Goal: Task Accomplishment & Management: Use online tool/utility

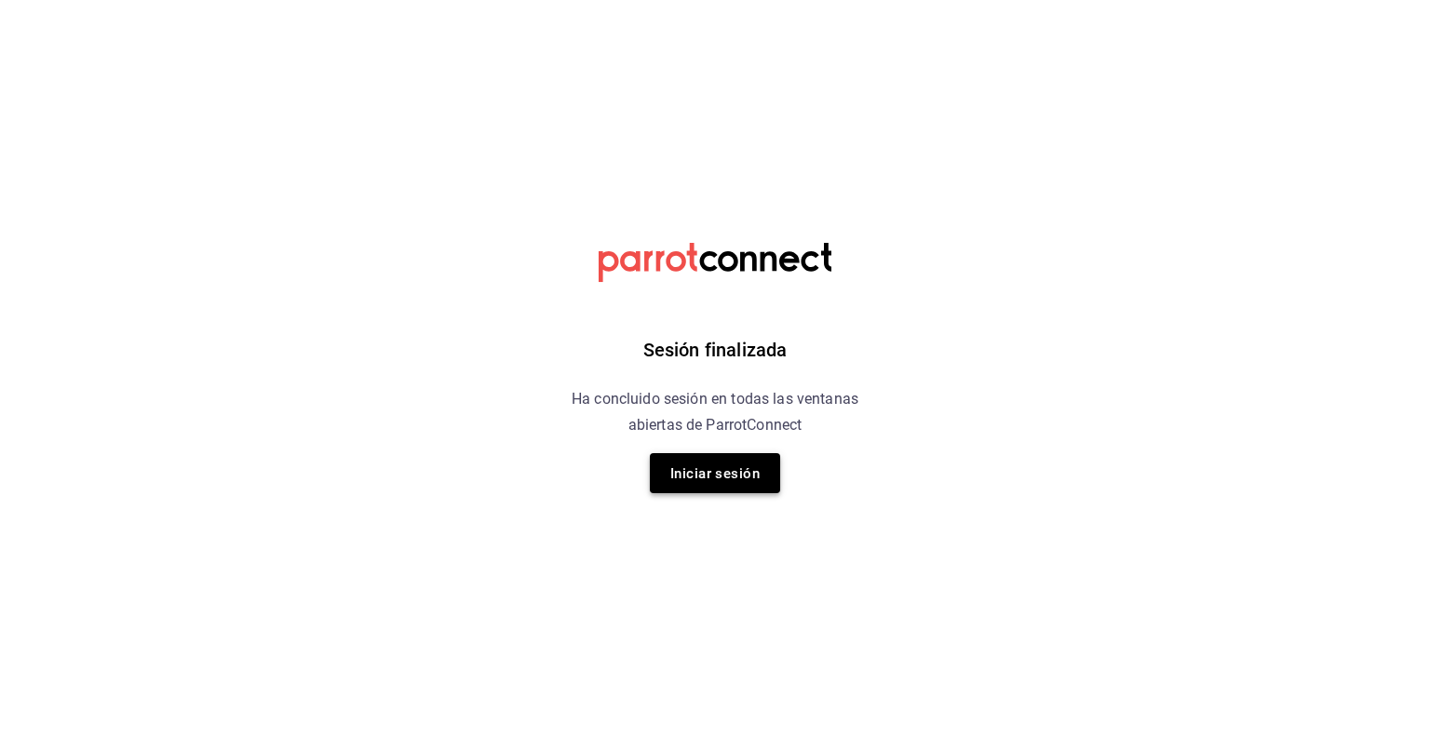
click at [732, 481] on font "Iniciar sesión" at bounding box center [714, 473] width 89 height 25
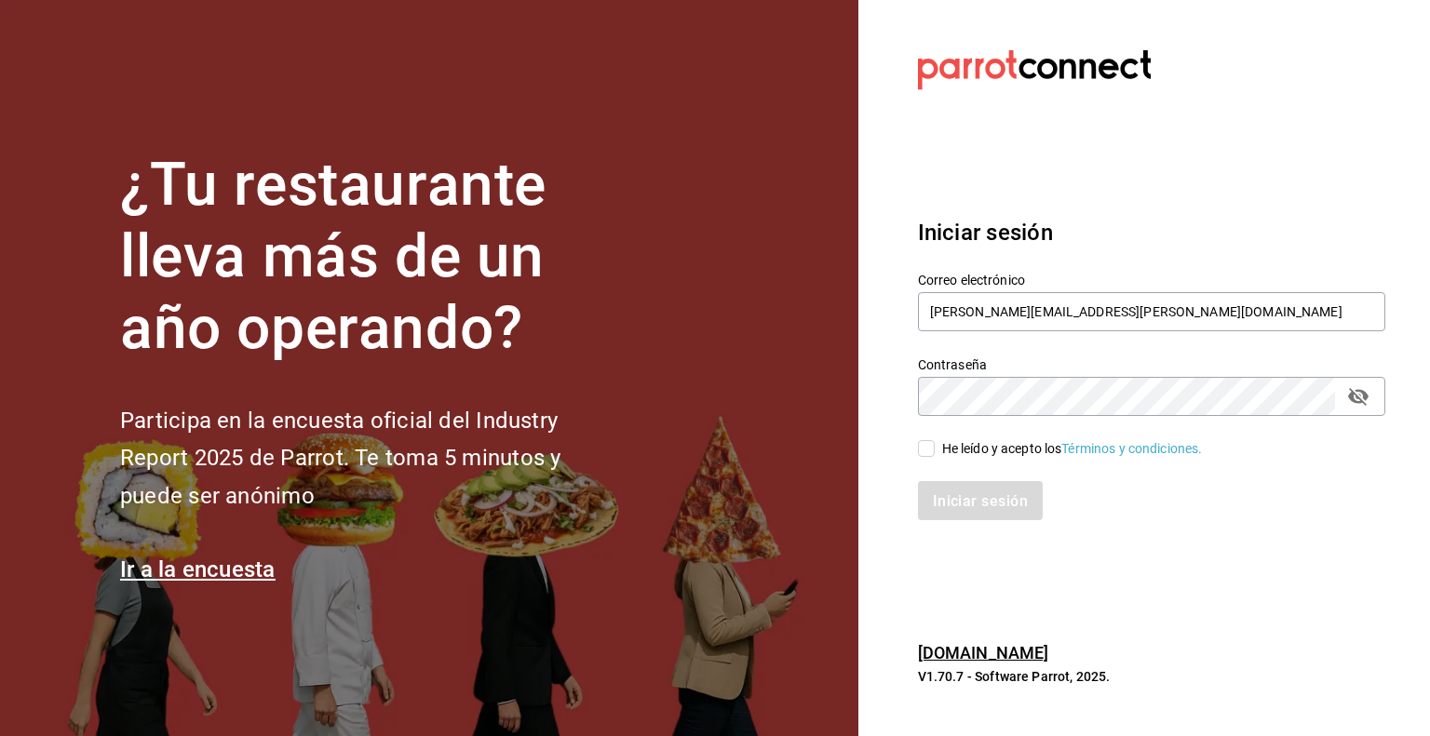
click at [920, 445] on input "He leído y acepto los Términos y condiciones." at bounding box center [926, 448] width 17 height 17
checkbox input "true"
click at [993, 494] on font "Iniciar sesión" at bounding box center [980, 500] width 95 height 18
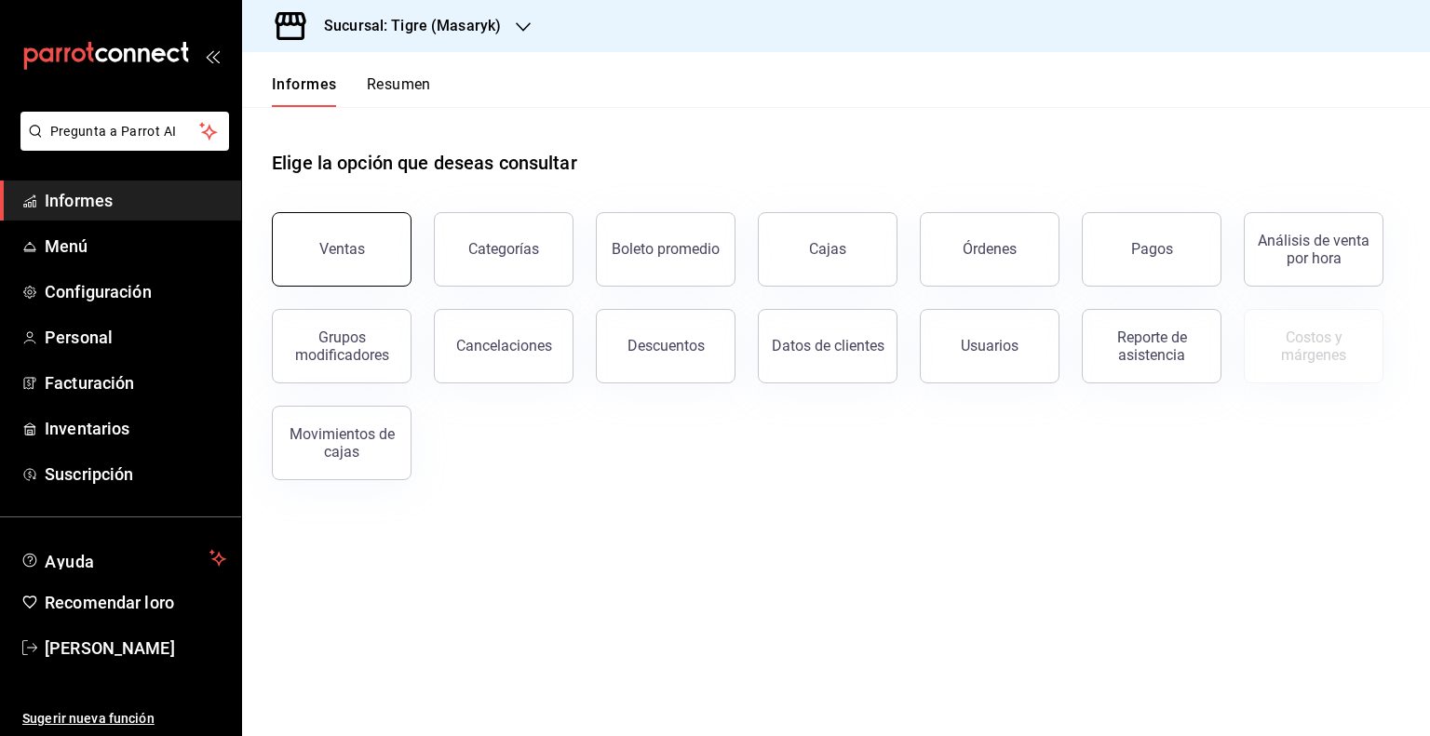
click at [309, 242] on button "Ventas" at bounding box center [342, 249] width 140 height 74
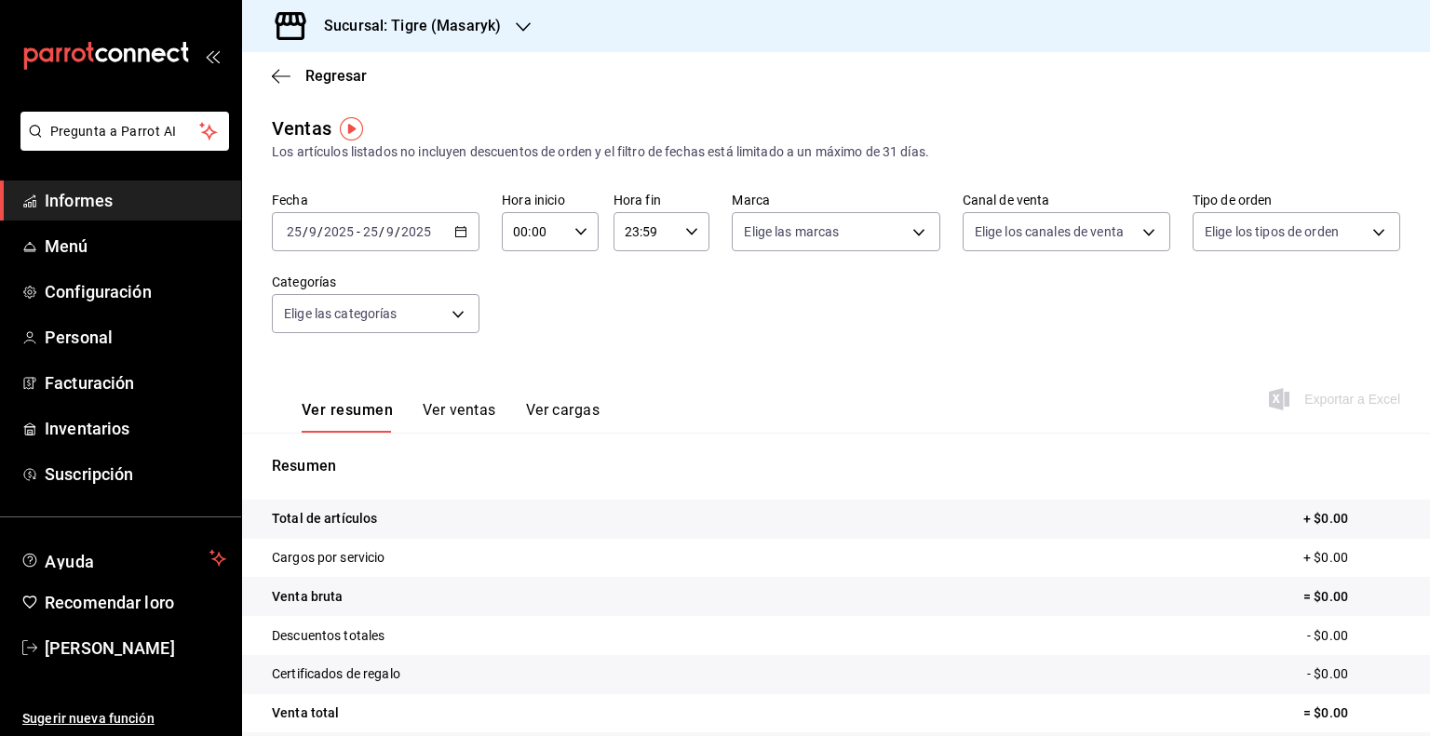
click at [461, 230] on icon "button" at bounding box center [460, 231] width 13 height 13
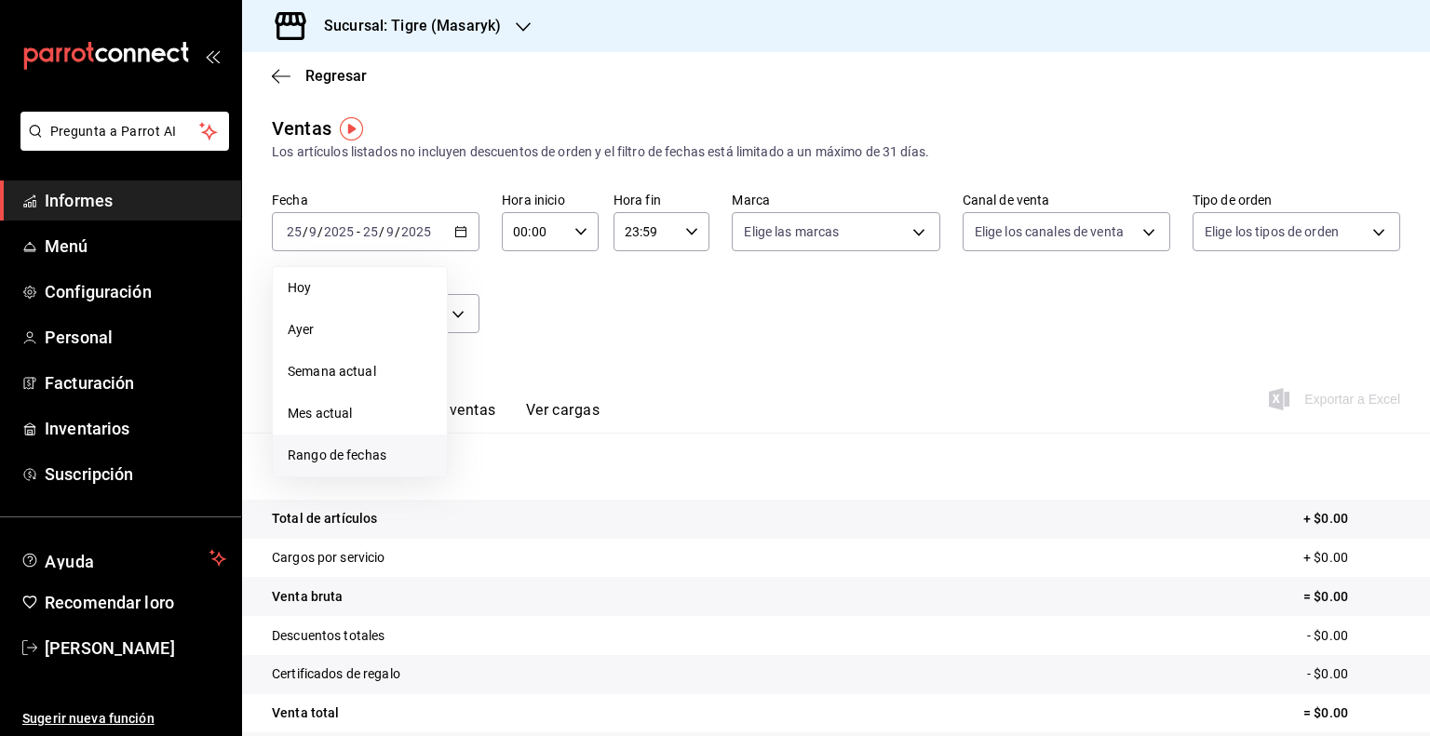
click at [348, 449] on font "Rango de fechas" at bounding box center [337, 455] width 99 height 15
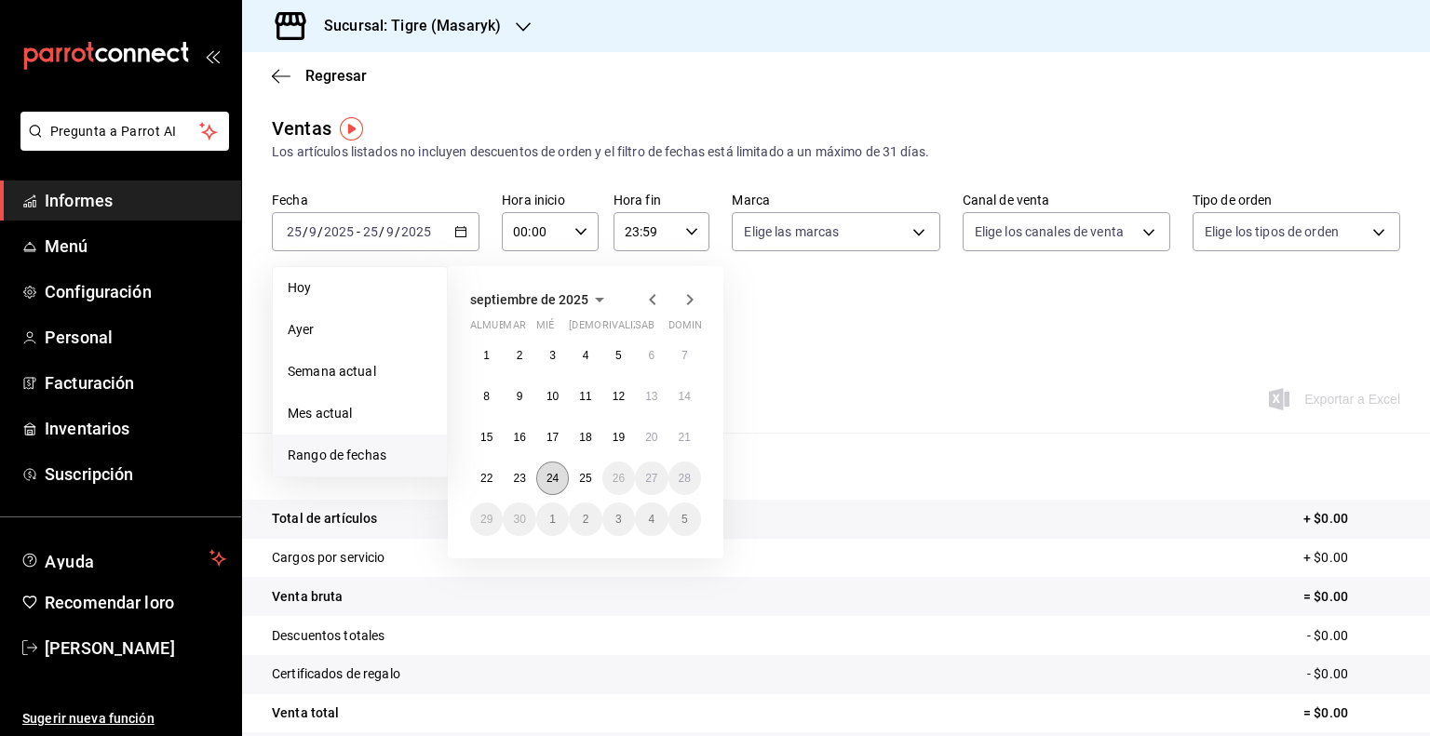
click at [549, 478] on font "24" at bounding box center [552, 478] width 12 height 13
click at [584, 478] on font "25" at bounding box center [585, 478] width 12 height 13
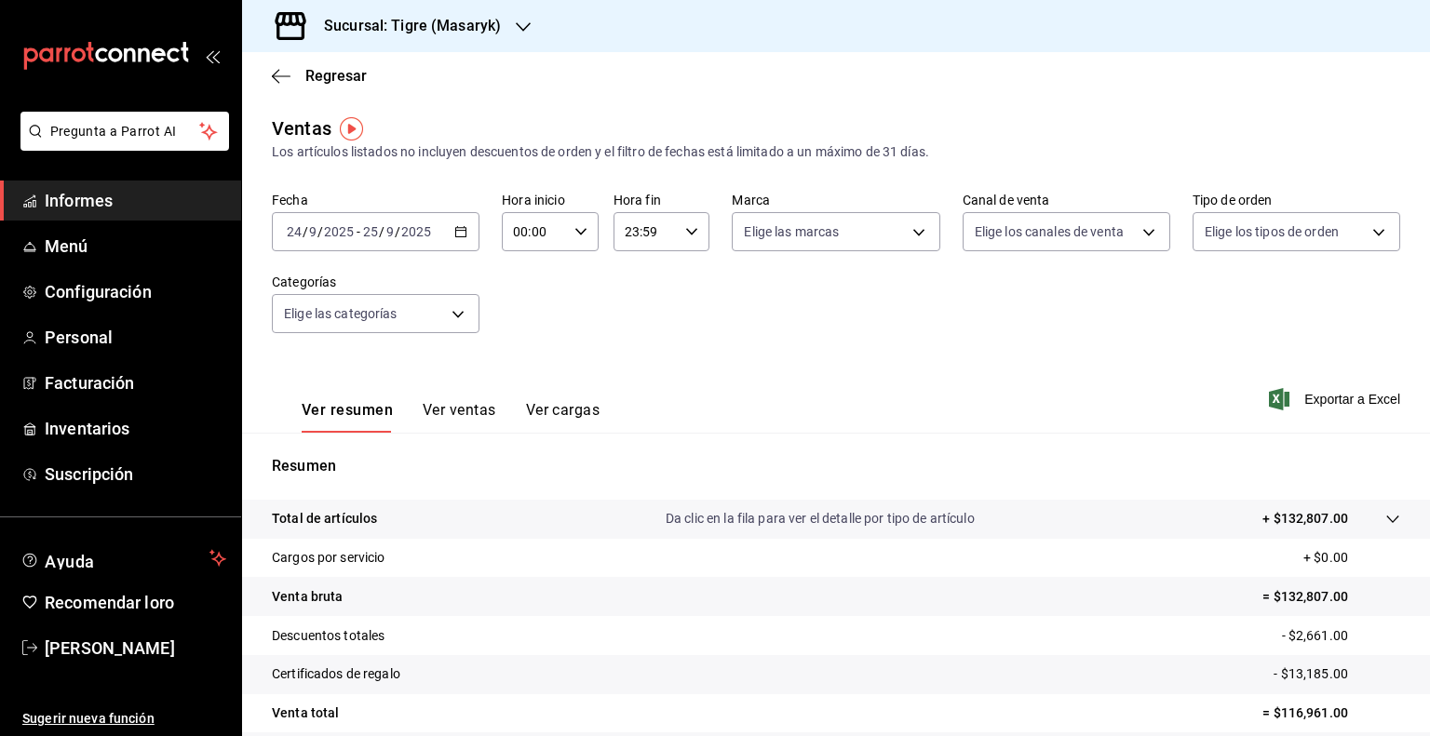
click at [697, 219] on div "23:59 Hora fin" at bounding box center [661, 231] width 97 height 39
click at [560, 229] on div at bounding box center [715, 368] width 1430 height 736
click at [575, 230] on \(Stroke\) "button" at bounding box center [580, 231] width 11 height 7
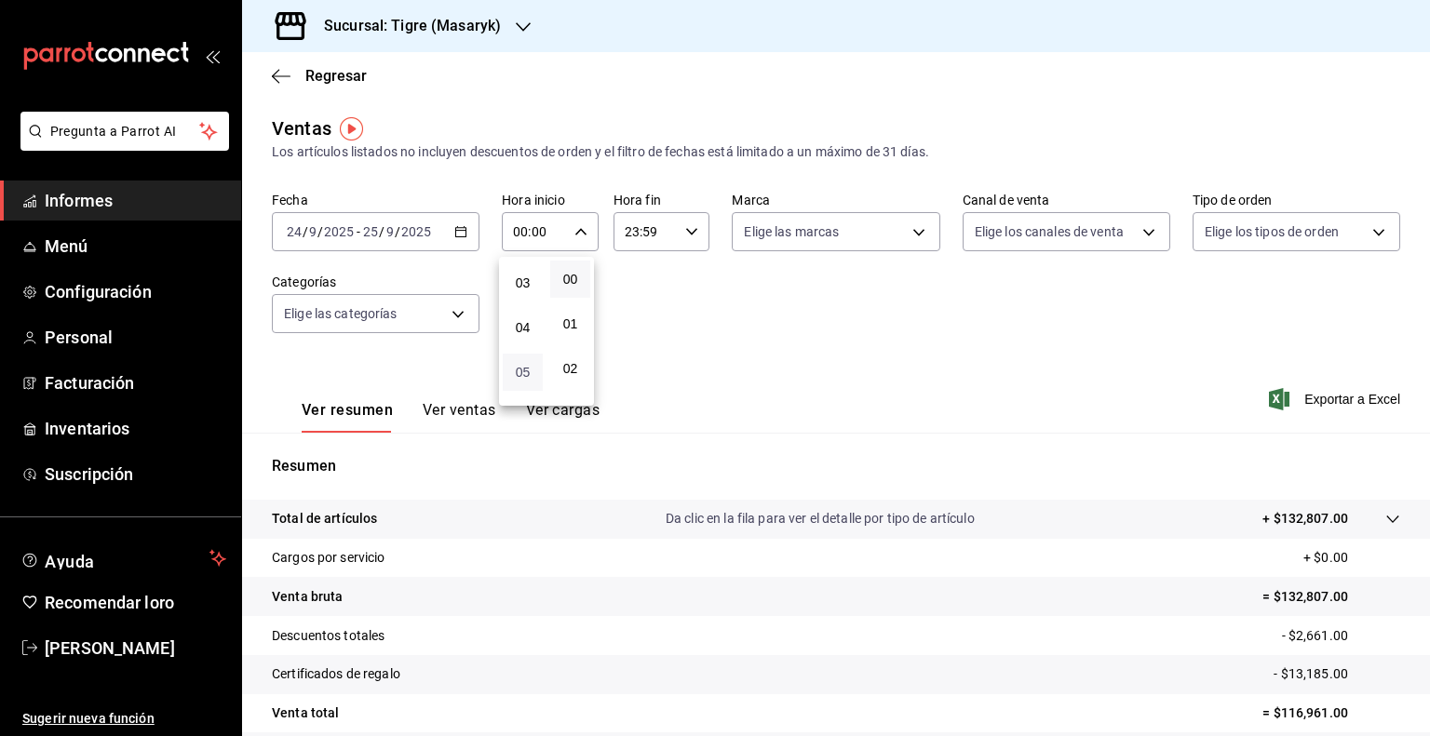
click at [520, 369] on font "05" at bounding box center [523, 372] width 15 height 15
type input "05:00"
click at [686, 226] on div at bounding box center [715, 368] width 1430 height 736
click at [686, 226] on icon "button" at bounding box center [691, 231] width 13 height 13
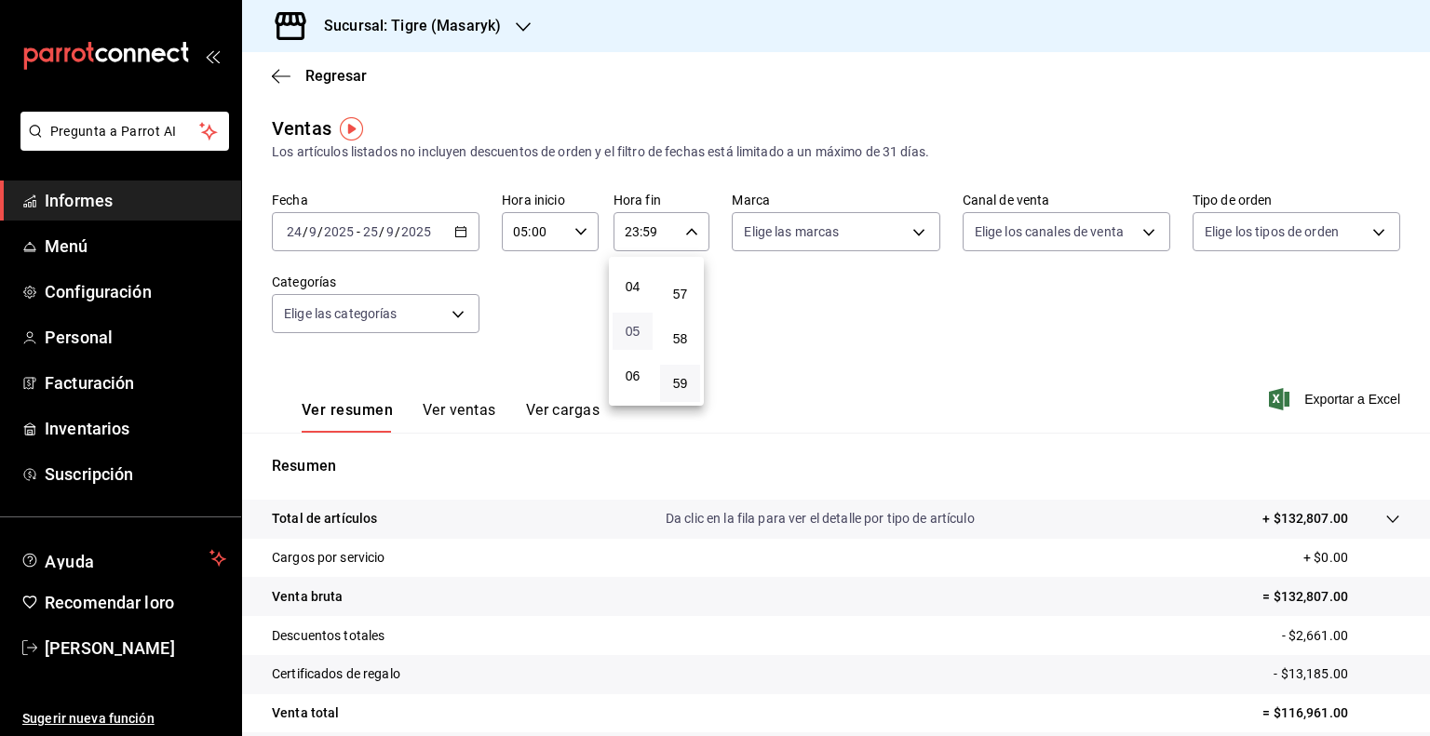
click at [638, 330] on font "05" at bounding box center [632, 331] width 15 height 15
click at [681, 271] on button "00" at bounding box center [680, 279] width 40 height 37
type input "05:00"
click at [1333, 405] on div at bounding box center [715, 368] width 1430 height 736
click at [1313, 401] on font "Exportar a Excel" at bounding box center [1352, 399] width 96 height 15
